Goal: Information Seeking & Learning: Learn about a topic

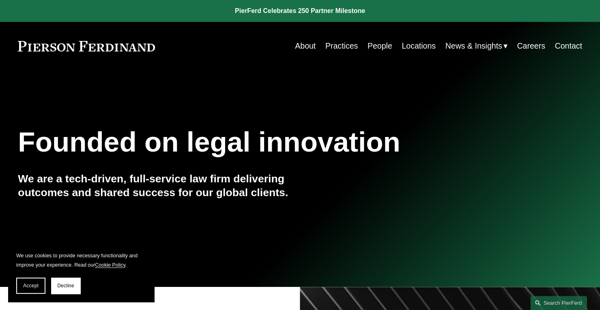
click at [523, 44] on link "Careers" at bounding box center [531, 46] width 28 height 16
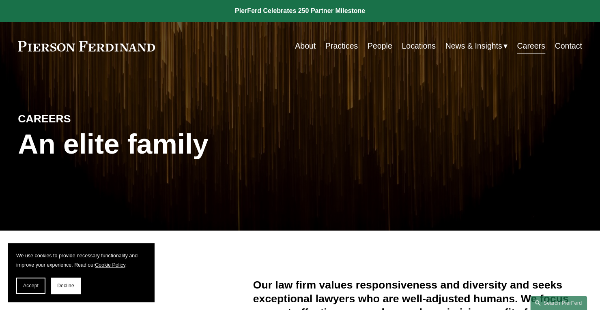
scroll to position [121, 0]
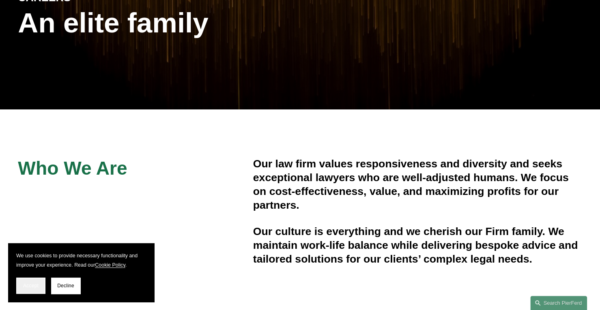
click at [28, 284] on span "Accept" at bounding box center [30, 286] width 15 height 6
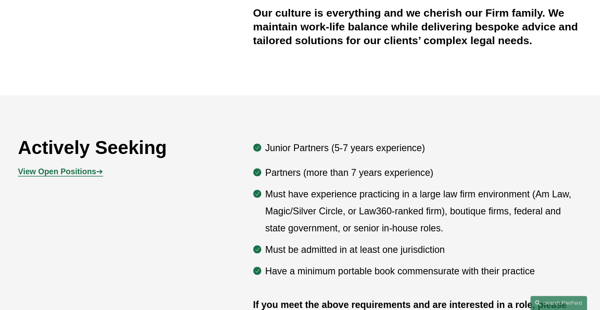
scroll to position [340, 0]
click at [69, 172] on strong "View Open Positions" at bounding box center [57, 171] width 78 height 9
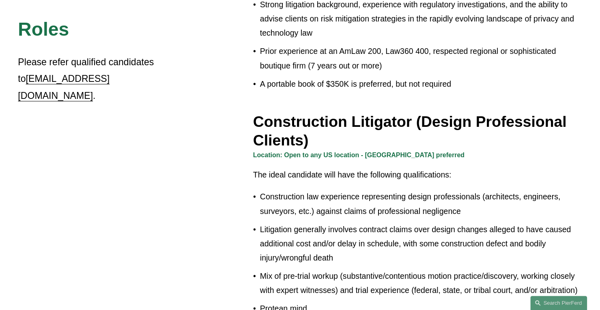
scroll to position [418, 0]
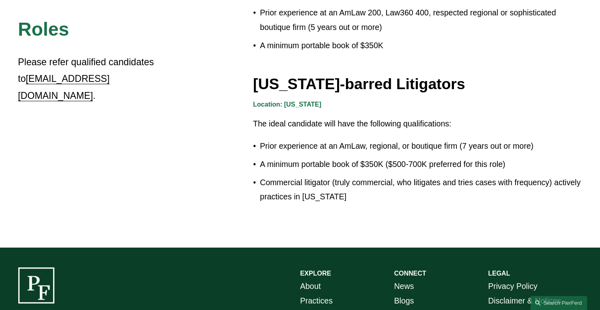
scroll to position [1409, 0]
